Goal: Information Seeking & Learning: Learn about a topic

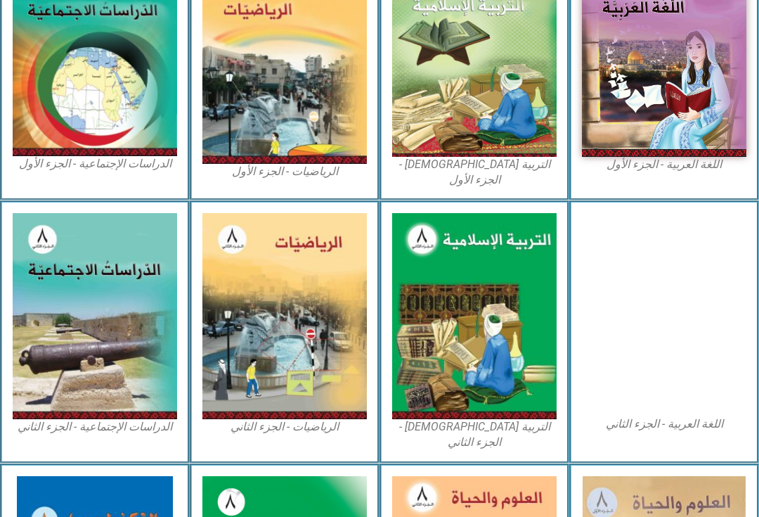
scroll to position [457, 0]
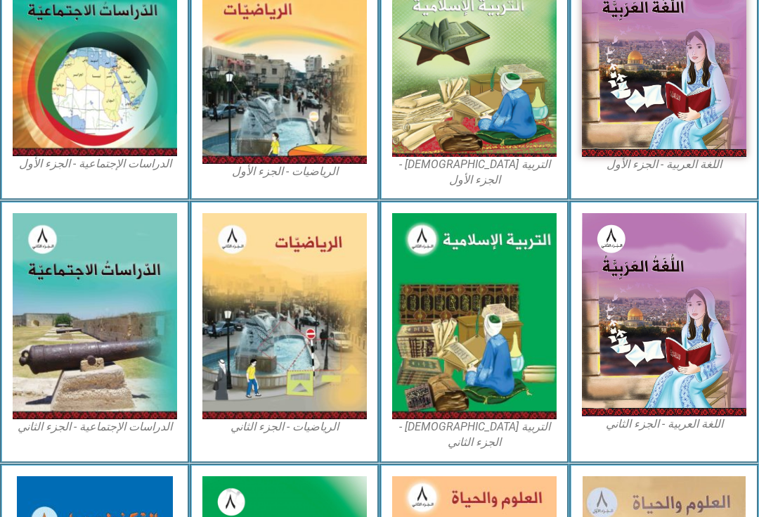
click at [505, 263] on img at bounding box center [474, 316] width 164 height 206
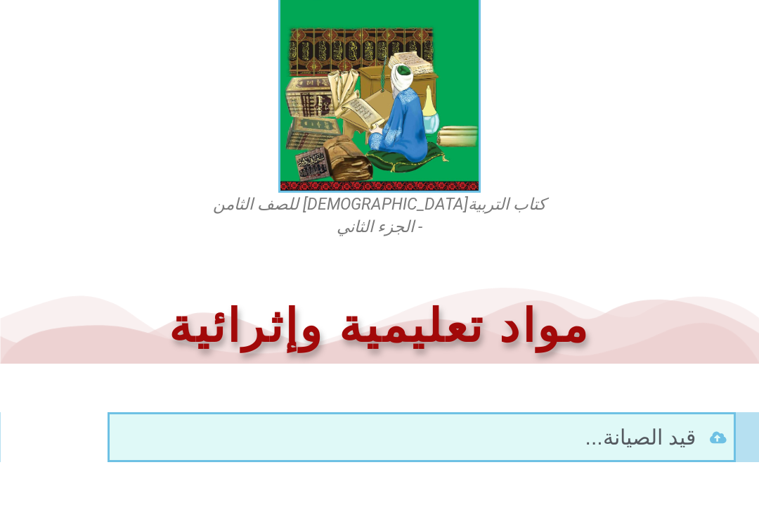
scroll to position [489, 0]
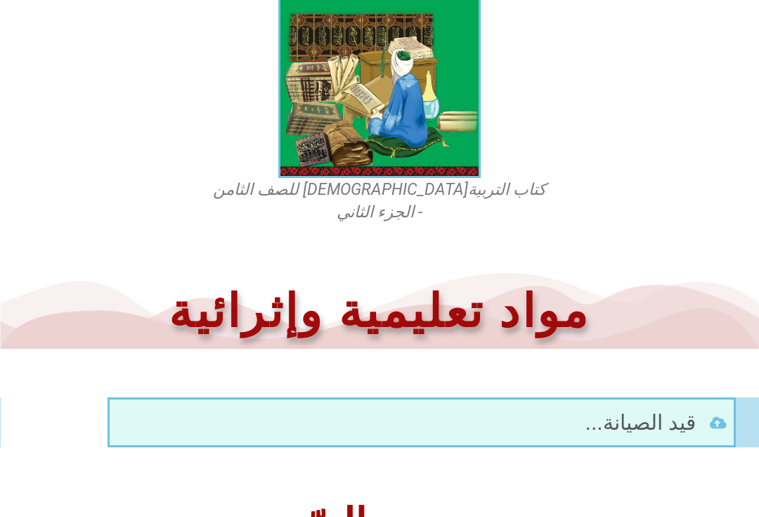
click at [710, 407] on li "قيد الصيانة..." at bounding box center [422, 423] width 610 height 32
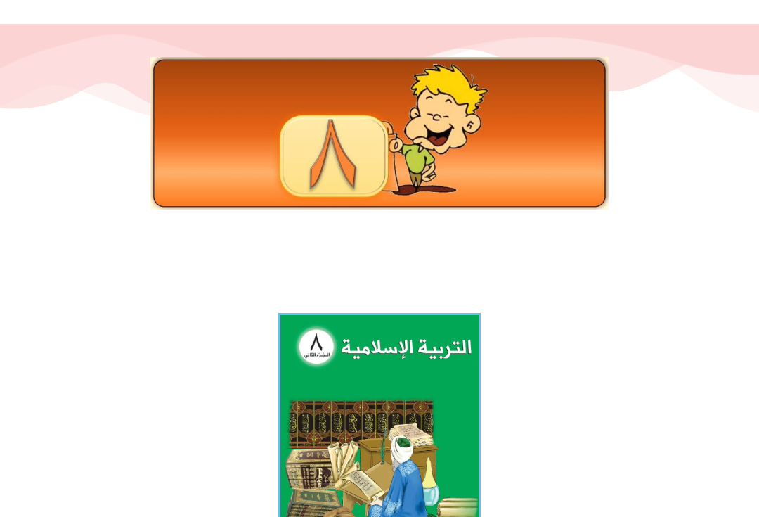
scroll to position [125, 0]
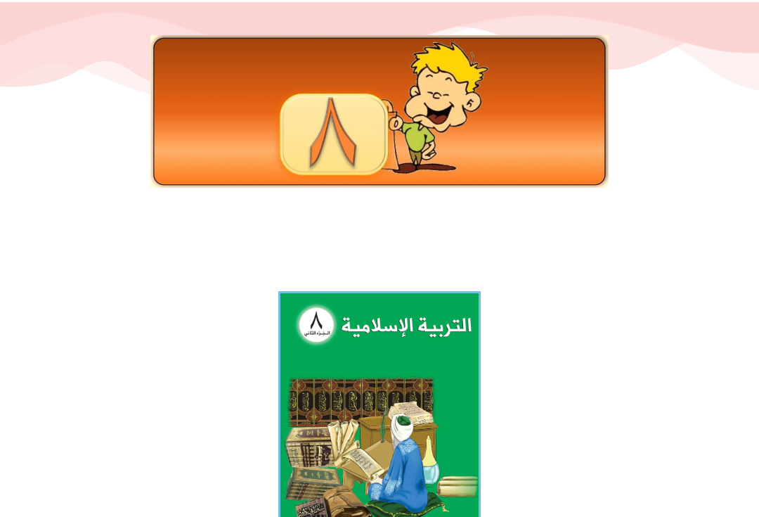
click at [429, 389] on img at bounding box center [379, 417] width 202 height 252
click at [209, 223] on div at bounding box center [379, 143] width 759 height 281
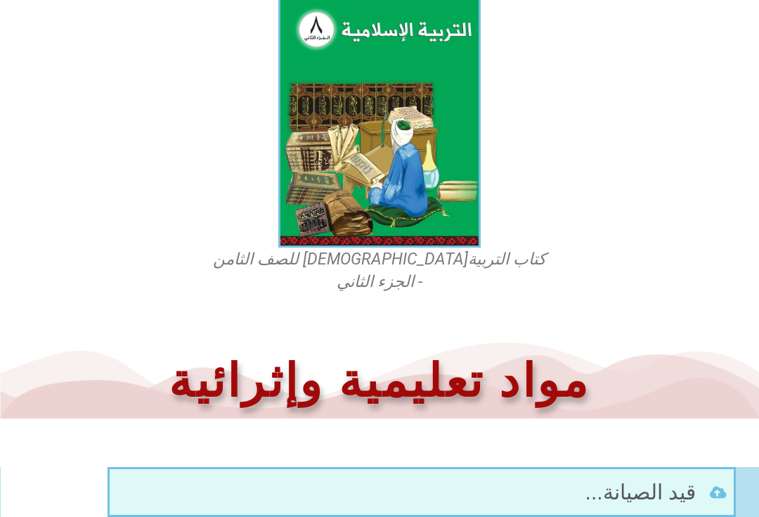
scroll to position [489, 0]
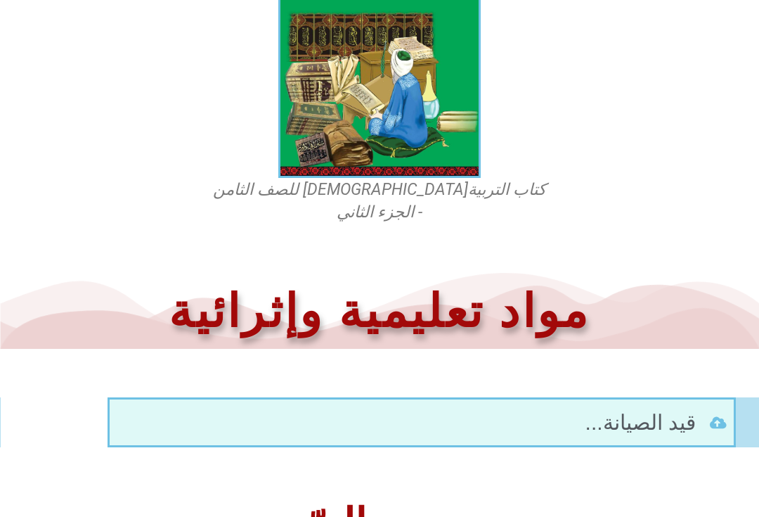
click at [720, 448] on div at bounding box center [379, 472] width 759 height 49
click at [733, 418] on div at bounding box center [422, 423] width 624 height 46
click at [716, 416] on icon at bounding box center [718, 422] width 17 height 13
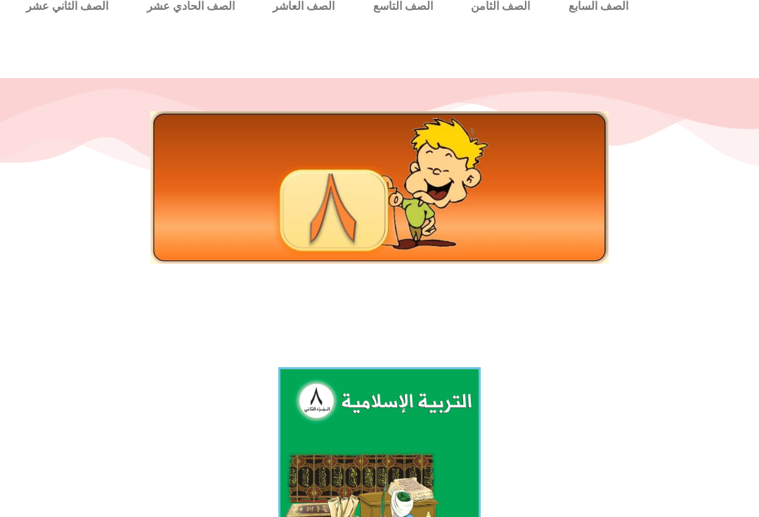
scroll to position [0, 0]
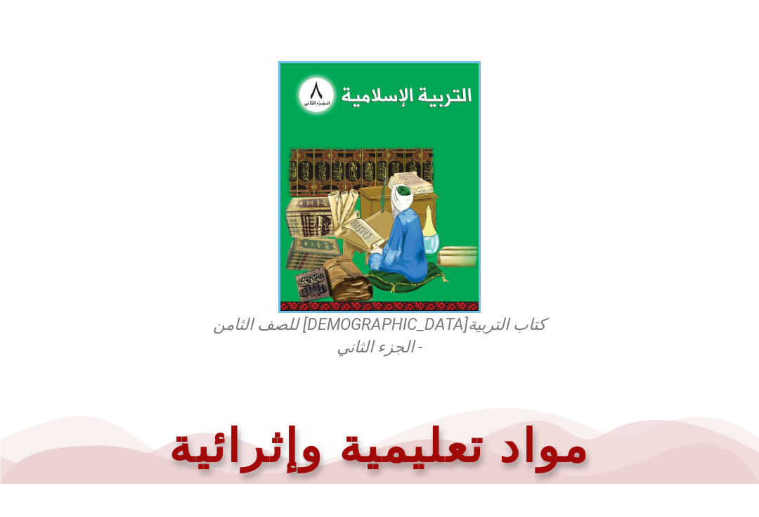
scroll to position [489, 0]
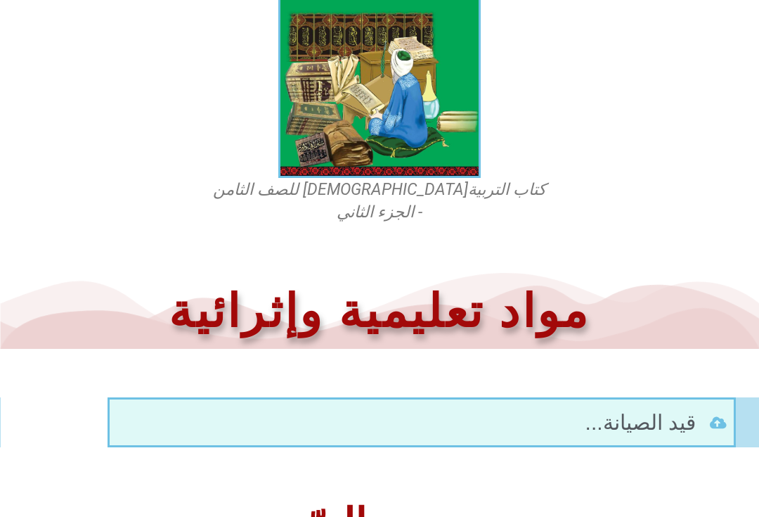
click at [85, 504] on h2 "معرض الصّور" at bounding box center [379, 524] width 745 height 41
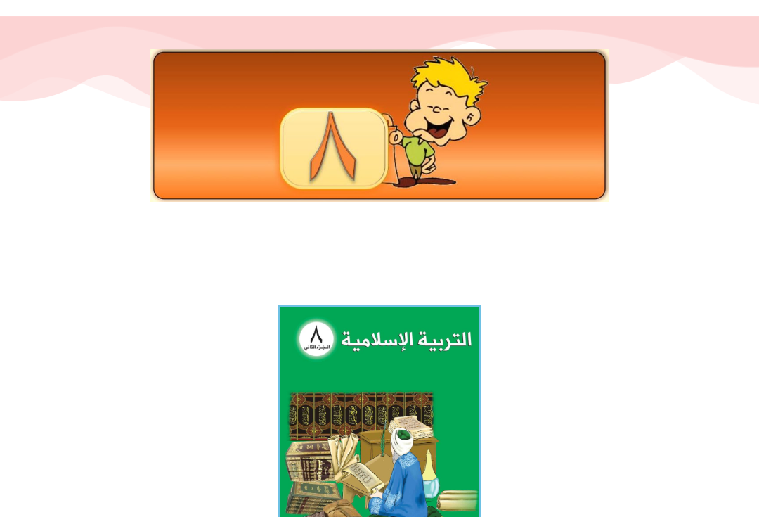
scroll to position [0, 0]
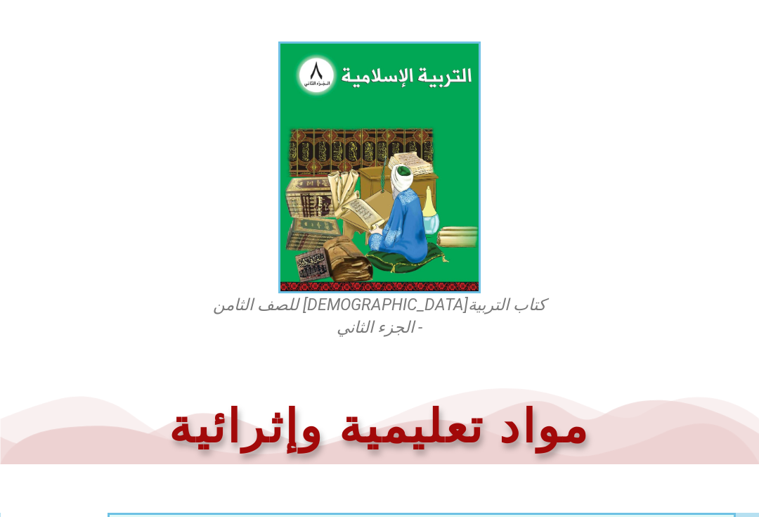
scroll to position [489, 0]
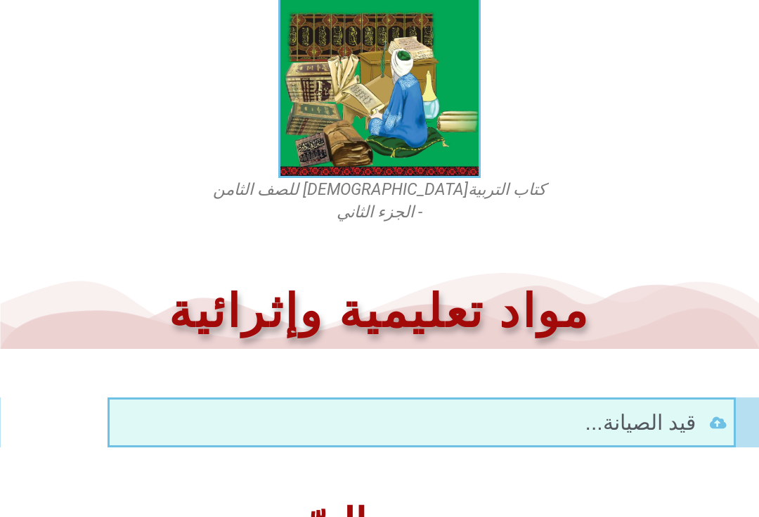
click at [235, 448] on div at bounding box center [379, 472] width 759 height 49
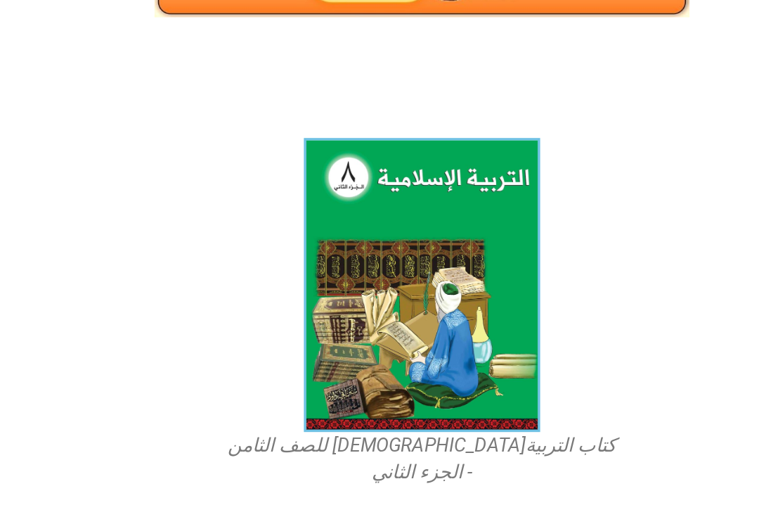
scroll to position [0, 0]
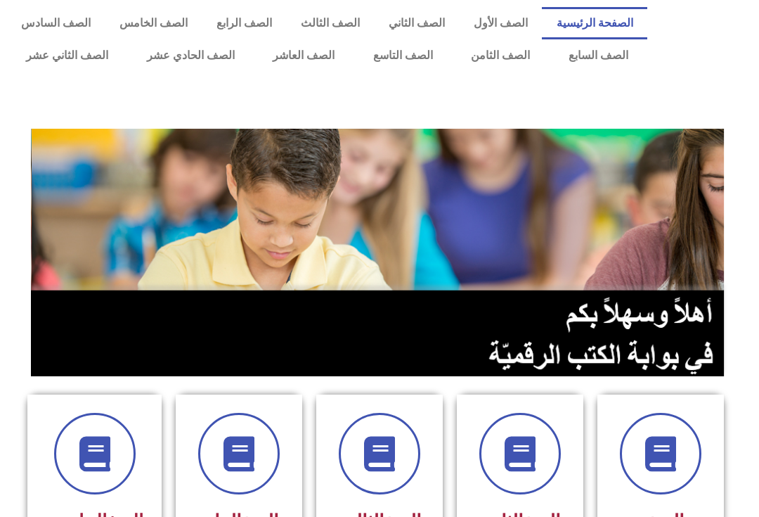
click at [511, 54] on link "الصف الثامن" at bounding box center [501, 55] width 98 height 32
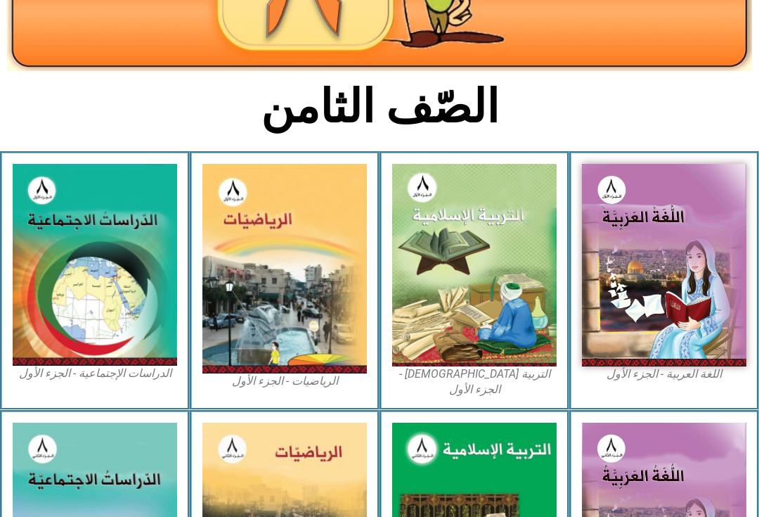
scroll to position [248, 0]
click at [444, 355] on img at bounding box center [474, 265] width 164 height 202
click at [493, 215] on img at bounding box center [474, 265] width 164 height 202
click at [502, 273] on img at bounding box center [474, 265] width 164 height 202
click at [507, 290] on img at bounding box center [474, 265] width 164 height 202
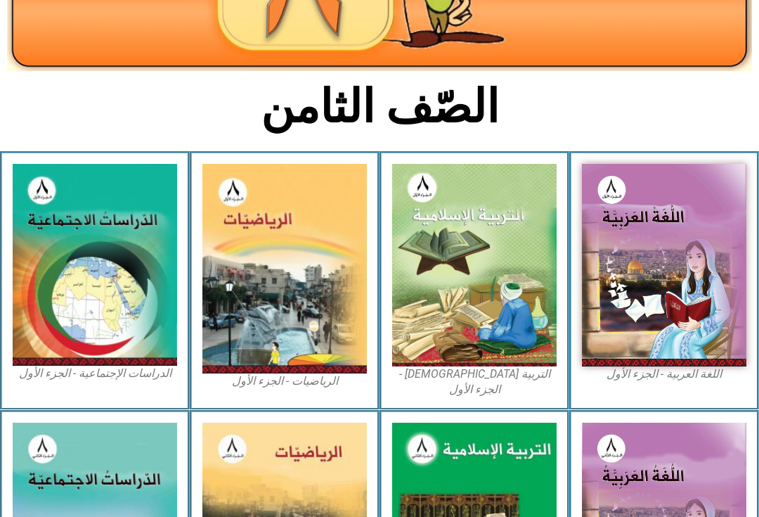
click at [509, 301] on img at bounding box center [474, 265] width 164 height 202
click at [491, 252] on img at bounding box center [474, 265] width 164 height 202
click at [508, 250] on img at bounding box center [474, 265] width 164 height 202
click at [474, 292] on img at bounding box center [474, 265] width 164 height 202
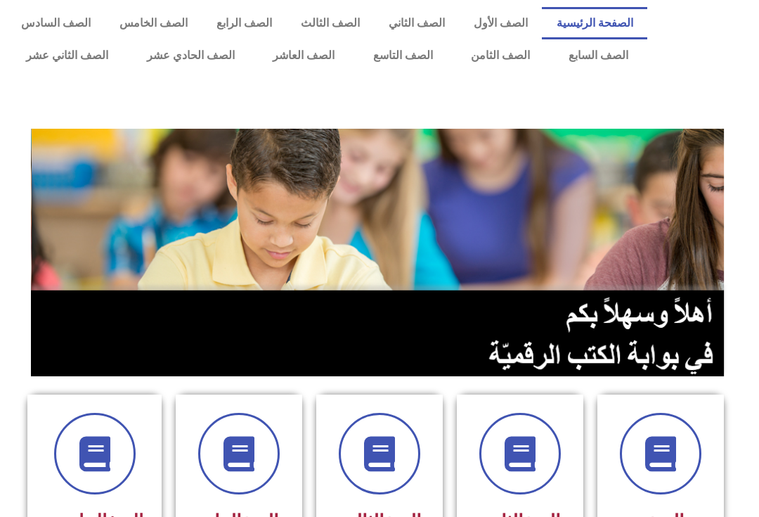
click at [521, 58] on link "الصف الثامن" at bounding box center [501, 55] width 98 height 32
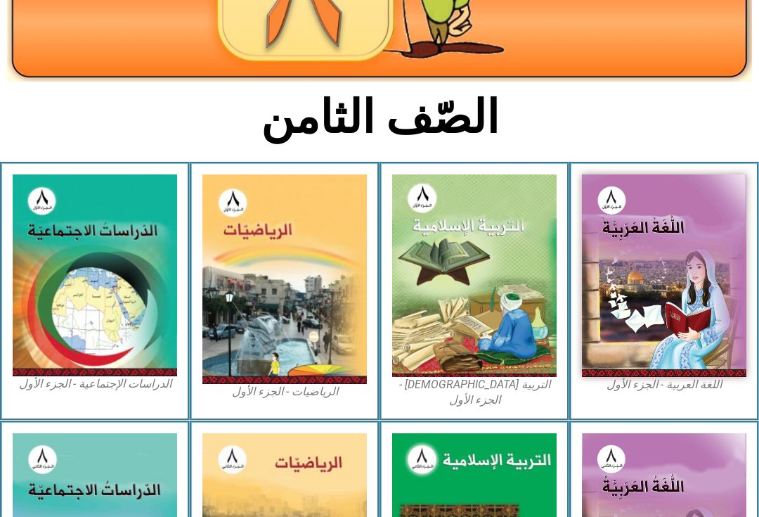
scroll to position [242, 0]
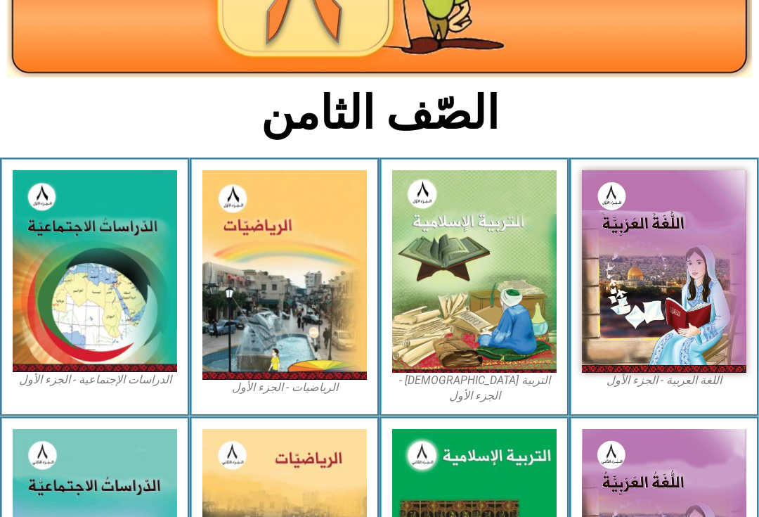
click at [526, 352] on img at bounding box center [474, 271] width 164 height 202
click at [521, 369] on img at bounding box center [474, 271] width 164 height 202
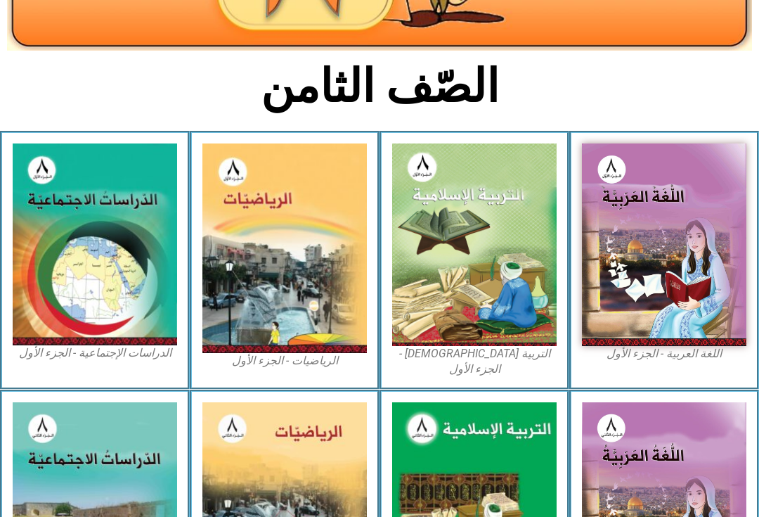
scroll to position [268, 0]
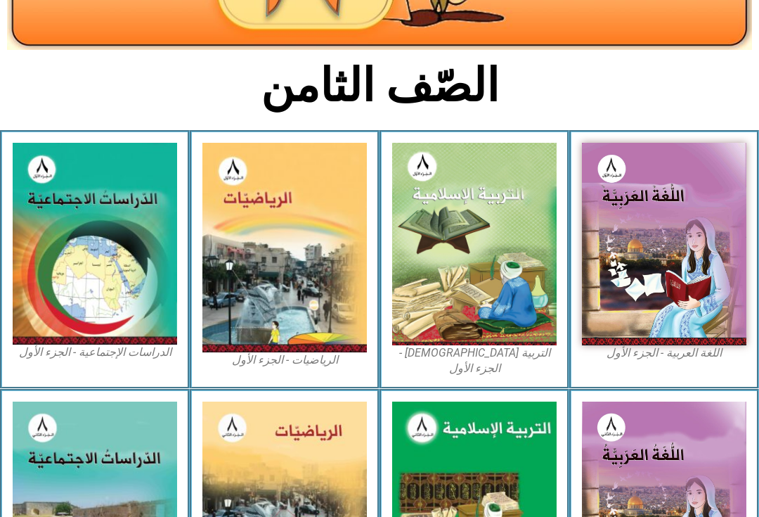
click at [507, 280] on img at bounding box center [474, 244] width 164 height 202
click at [262, 301] on img at bounding box center [284, 248] width 164 height 210
click at [138, 301] on img at bounding box center [95, 244] width 164 height 202
click at [494, 290] on img at bounding box center [474, 244] width 164 height 202
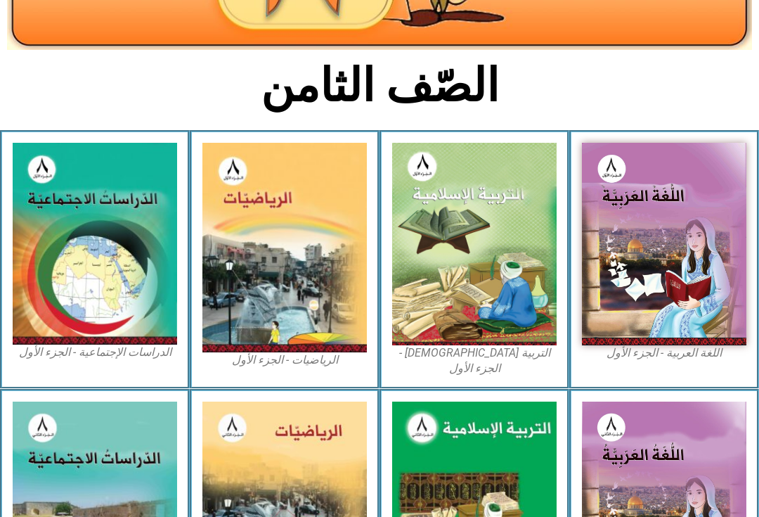
click at [481, 328] on img at bounding box center [474, 244] width 164 height 202
click at [479, 345] on img at bounding box center [474, 244] width 164 height 202
click at [477, 363] on div "التربية [DEMOGRAPHIC_DATA] - الجزء الأول" at bounding box center [474, 259] width 190 height 259
click at [482, 359] on figcaption "التربية [DEMOGRAPHIC_DATA] - الجزء الأول" at bounding box center [474, 361] width 164 height 32
click at [486, 358] on figcaption "التربية [DEMOGRAPHIC_DATA] - الجزء الأول" at bounding box center [474, 361] width 164 height 32
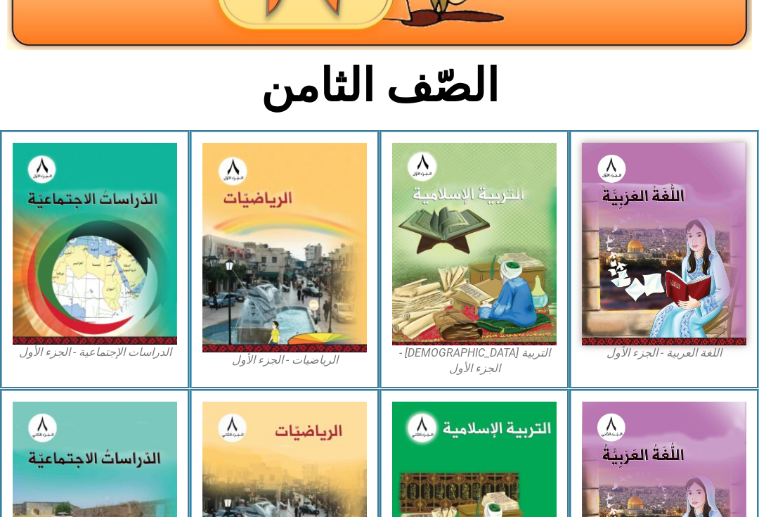
click at [496, 340] on img at bounding box center [474, 244] width 164 height 202
click at [501, 327] on img at bounding box center [474, 244] width 164 height 202
click at [505, 333] on img at bounding box center [474, 244] width 164 height 202
click at [242, 306] on img at bounding box center [284, 248] width 164 height 210
click at [659, 264] on img at bounding box center [664, 244] width 164 height 202
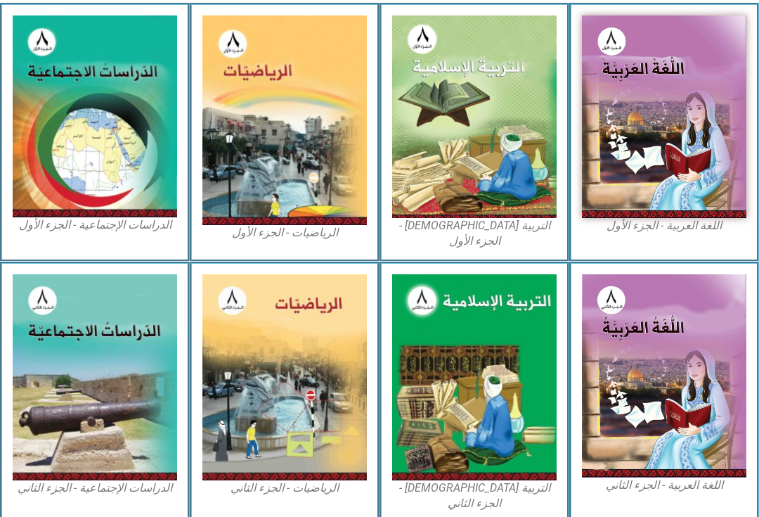
scroll to position [450, 0]
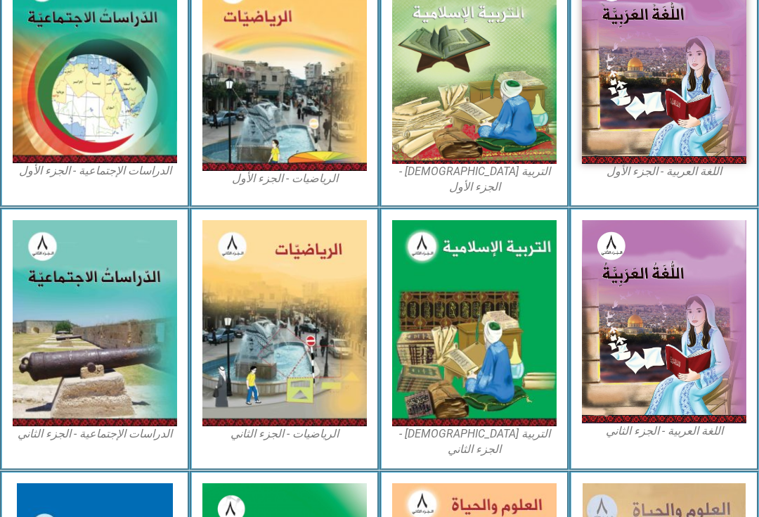
click at [117, 342] on img at bounding box center [95, 323] width 164 height 206
click at [482, 311] on img at bounding box center [474, 323] width 164 height 206
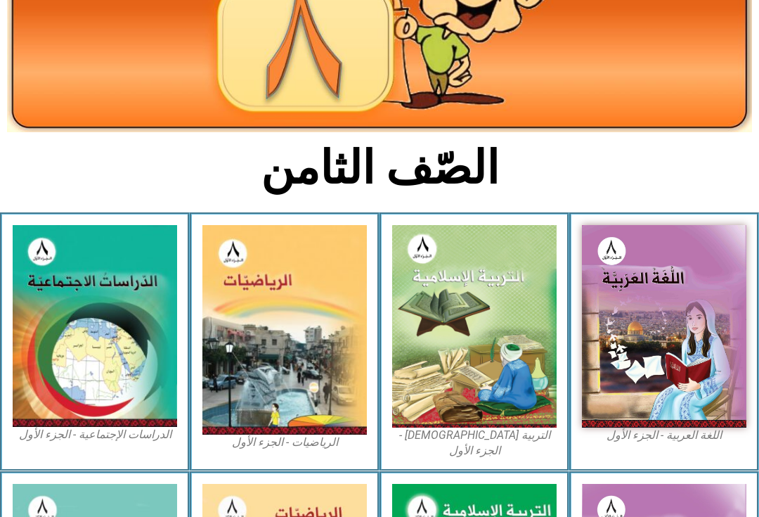
scroll to position [191, 0]
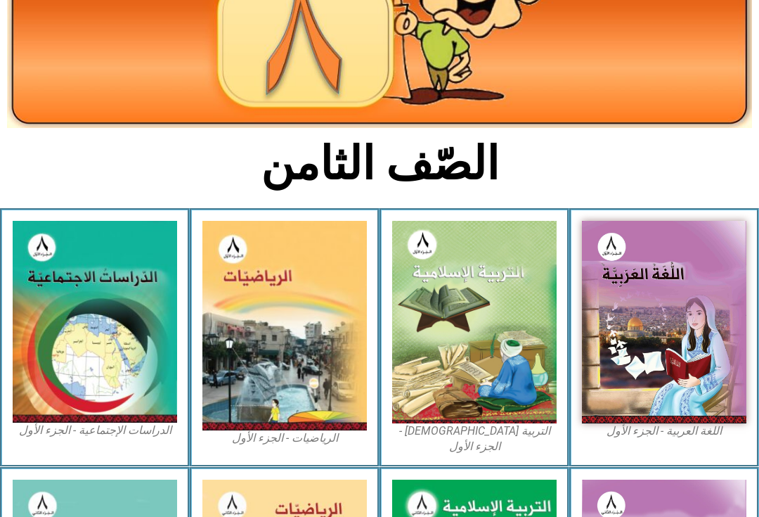
click at [495, 441] on div "التربية [DEMOGRAPHIC_DATA] - الجزء الأول" at bounding box center [474, 337] width 190 height 259
click at [510, 421] on img at bounding box center [474, 322] width 164 height 202
click at [533, 388] on img at bounding box center [474, 322] width 164 height 202
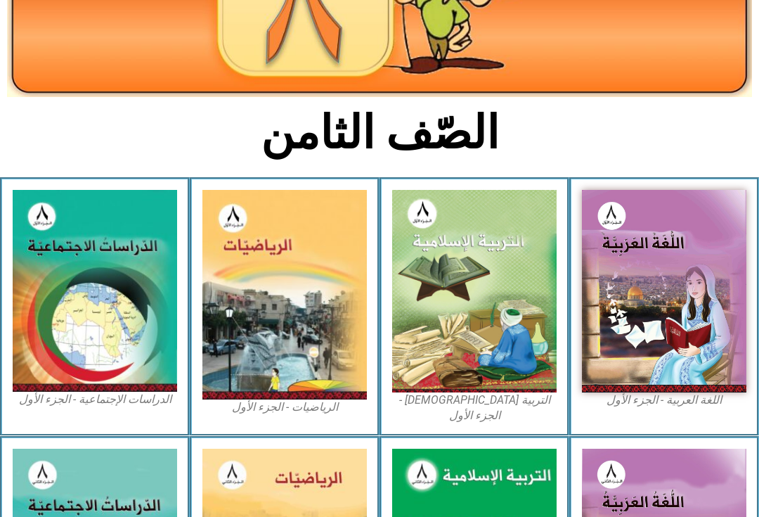
scroll to position [226, 0]
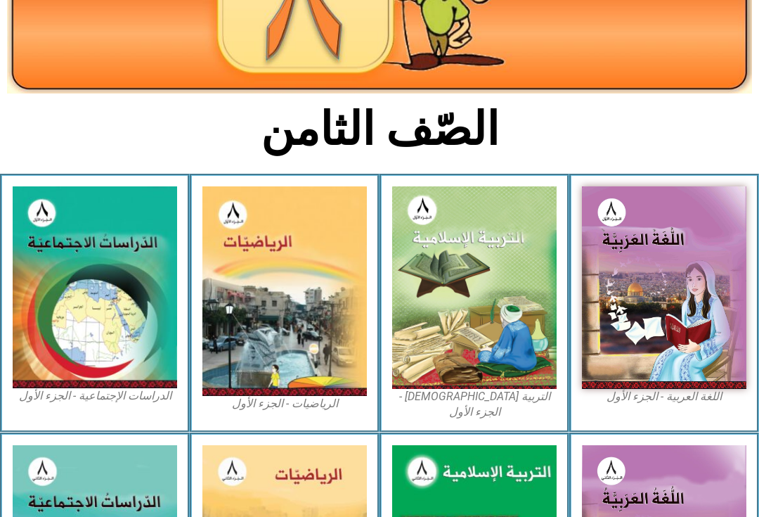
click at [419, 285] on img at bounding box center [474, 287] width 164 height 202
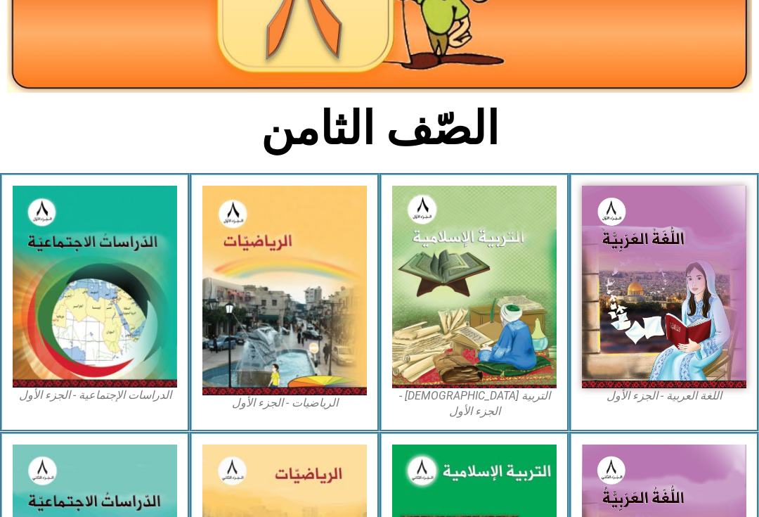
click at [439, 323] on img at bounding box center [474, 287] width 164 height 202
click at [457, 330] on img at bounding box center [474, 287] width 164 height 202
click at [491, 324] on img at bounding box center [474, 287] width 164 height 202
click at [495, 349] on img at bounding box center [474, 287] width 164 height 202
click at [505, 374] on img at bounding box center [474, 287] width 164 height 202
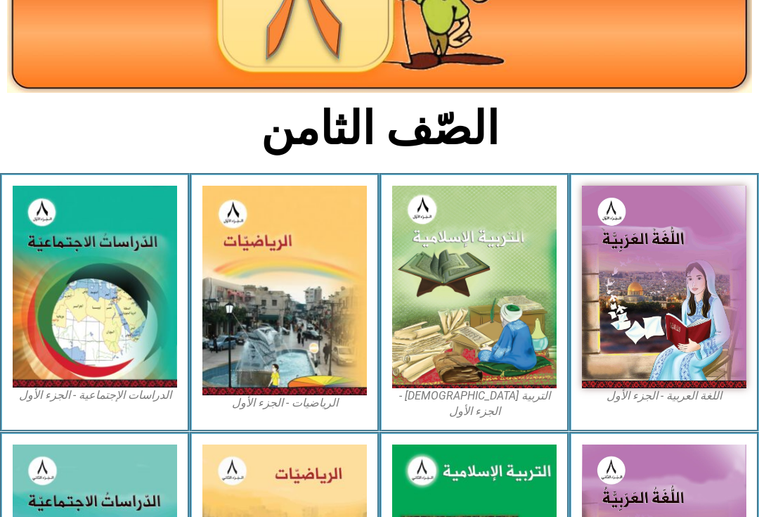
click at [470, 351] on img at bounding box center [474, 287] width 164 height 202
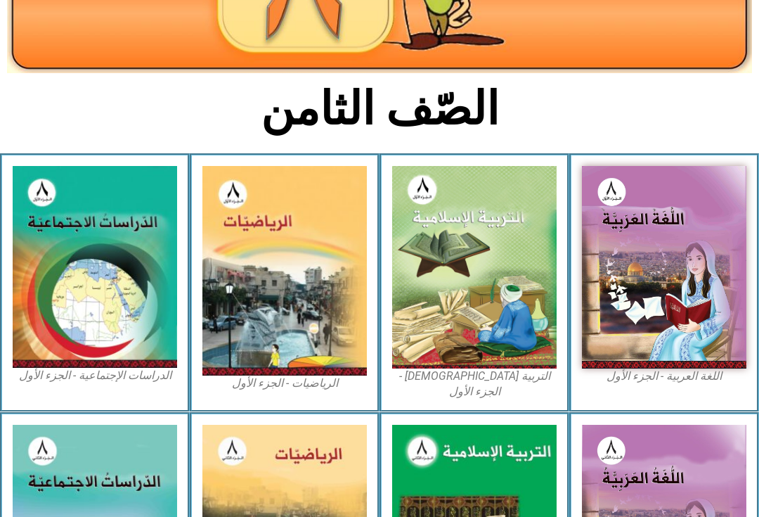
scroll to position [261, 0]
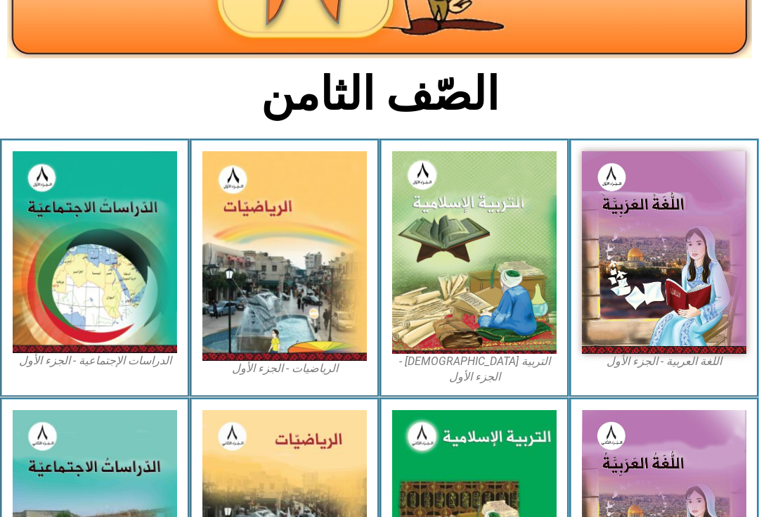
click at [465, 330] on img at bounding box center [474, 252] width 164 height 202
click at [650, 112] on section "الصّف الثامن" at bounding box center [379, 101] width 759 height 73
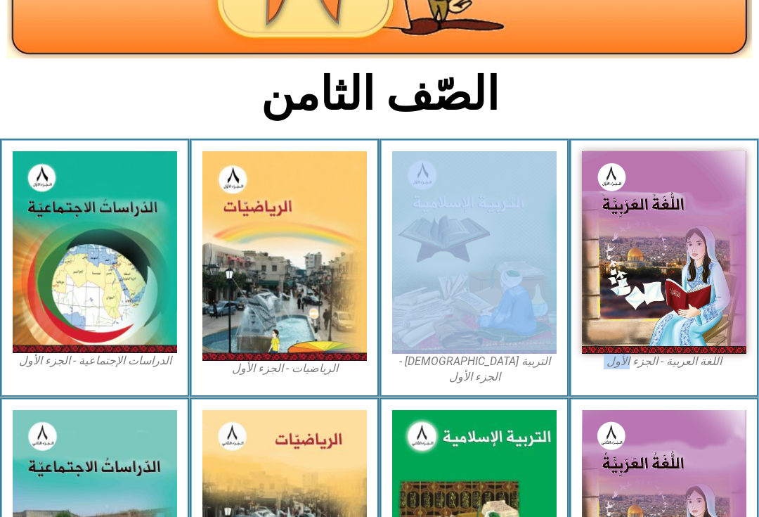
click at [479, 374] on div "التربية الإسلامية - الجزء الأول" at bounding box center [474, 267] width 190 height 259
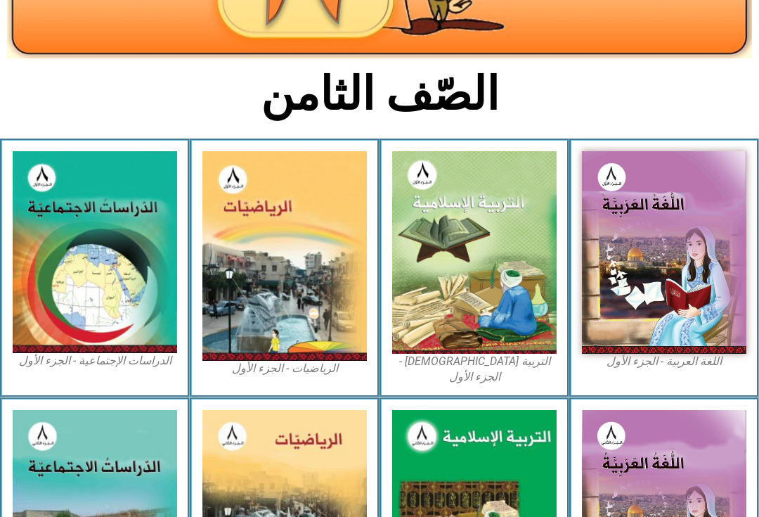
click at [547, 99] on h2 "الصّف الثامن" at bounding box center [380, 94] width 465 height 55
click at [548, 318] on img at bounding box center [474, 252] width 164 height 202
click at [555, 327] on img at bounding box center [474, 252] width 164 height 202
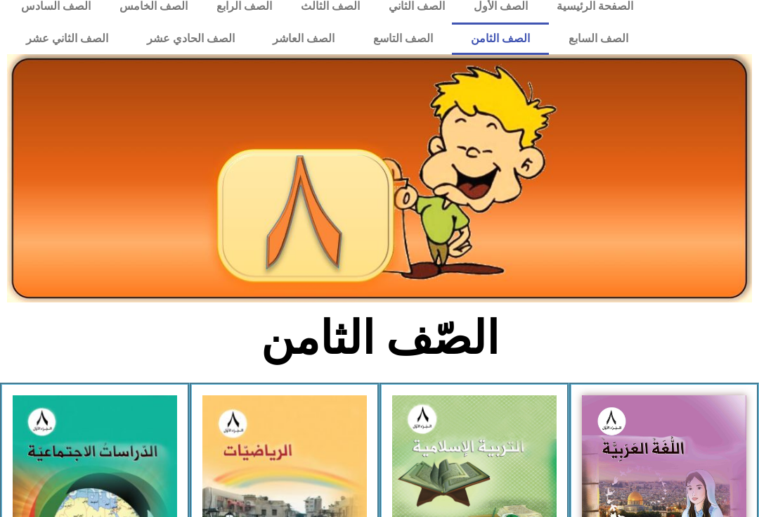
click at [460, 417] on img at bounding box center [474, 497] width 164 height 202
click at [481, 419] on img at bounding box center [474, 496] width 164 height 202
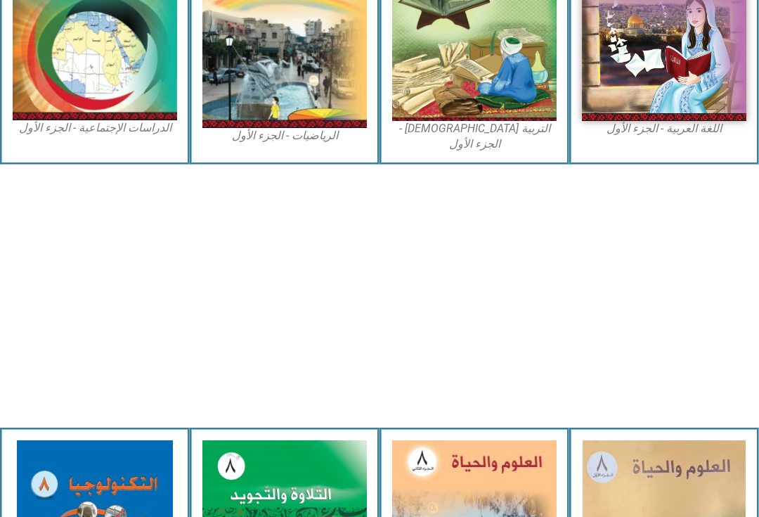
scroll to position [664, 0]
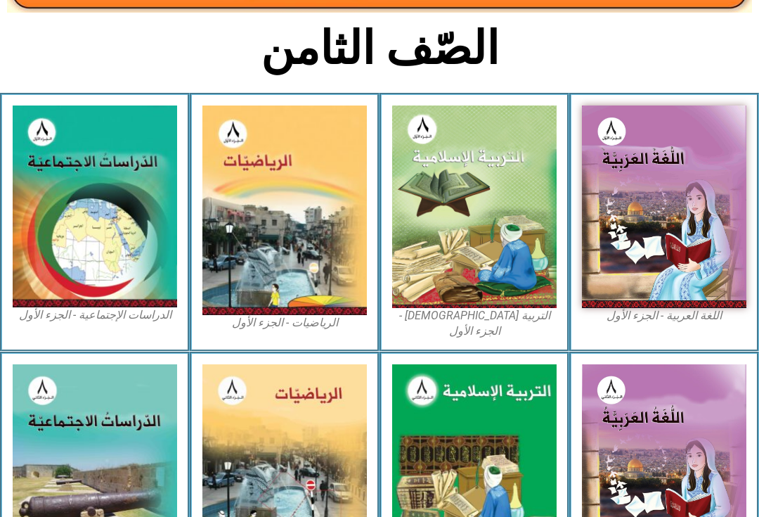
click at [498, 171] on img at bounding box center [474, 206] width 164 height 202
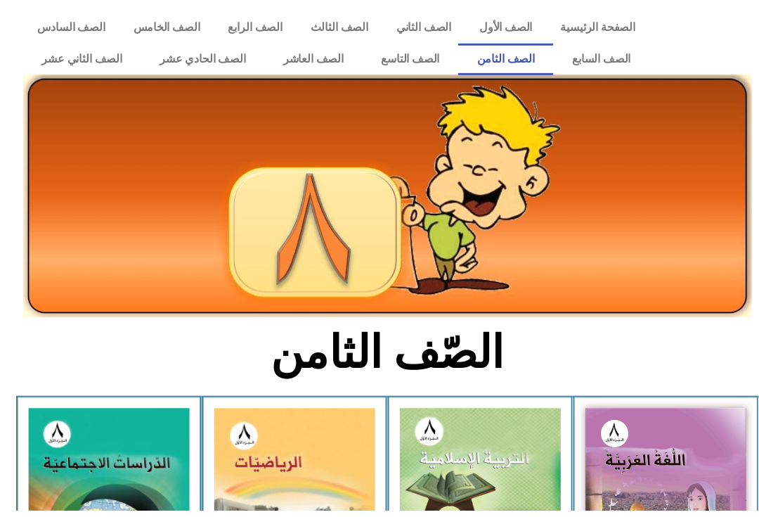
scroll to position [111, 0]
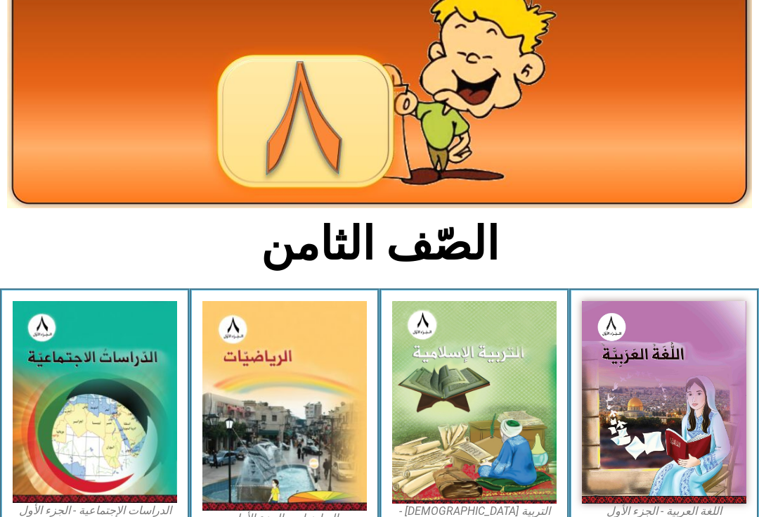
click at [533, 429] on img at bounding box center [474, 402] width 164 height 202
click at [552, 422] on img at bounding box center [474, 402] width 164 height 202
click at [552, 423] on img at bounding box center [474, 402] width 164 height 202
click at [550, 441] on img at bounding box center [474, 402] width 164 height 202
click at [546, 446] on img at bounding box center [474, 402] width 164 height 202
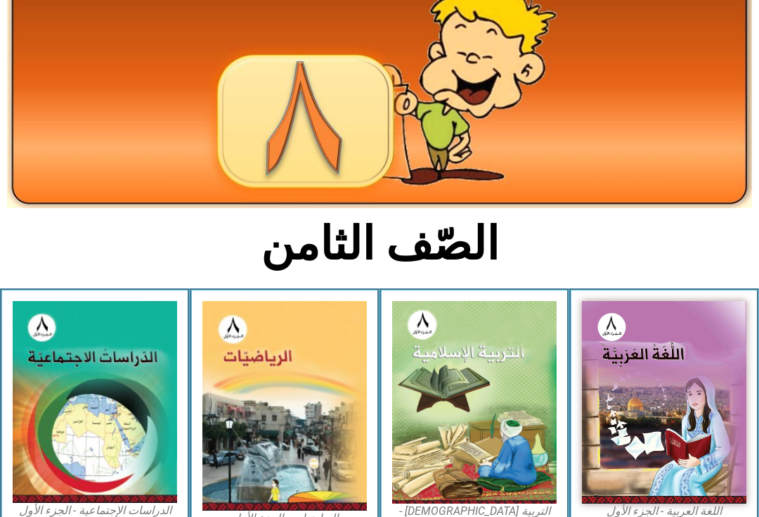
click at [535, 412] on img at bounding box center [474, 402] width 164 height 202
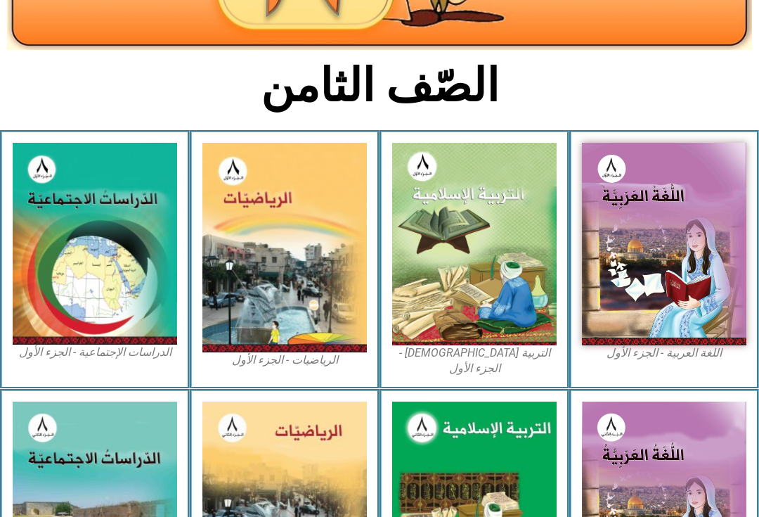
scroll to position [269, 0]
click at [475, 319] on img at bounding box center [474, 244] width 164 height 202
click at [606, 204] on img at bounding box center [664, 244] width 164 height 202
click at [268, 286] on img at bounding box center [284, 248] width 164 height 210
click at [86, 223] on img at bounding box center [95, 244] width 164 height 202
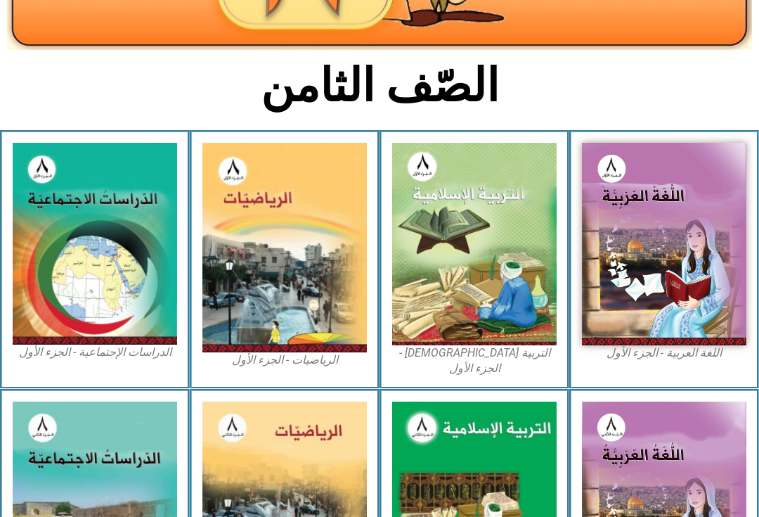
click at [486, 257] on img at bounding box center [474, 244] width 164 height 202
click at [260, 259] on img at bounding box center [284, 248] width 164 height 210
click at [610, 252] on img at bounding box center [664, 244] width 164 height 202
click at [467, 246] on img at bounding box center [474, 244] width 164 height 202
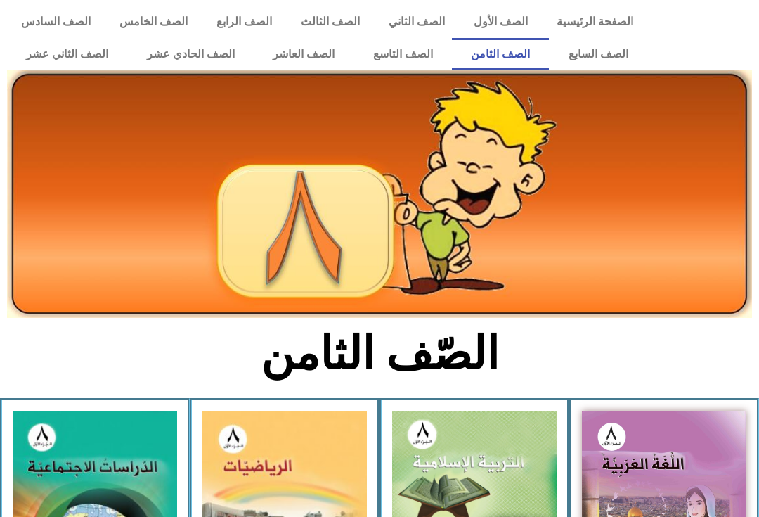
scroll to position [0, 0]
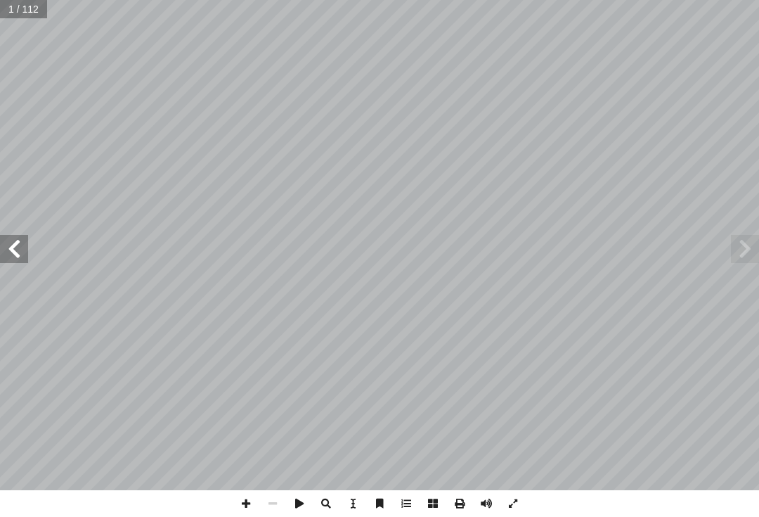
click at [748, 238] on span at bounding box center [745, 249] width 28 height 28
click at [15, 235] on span at bounding box center [14, 249] width 28 height 28
